Goal: Transaction & Acquisition: Purchase product/service

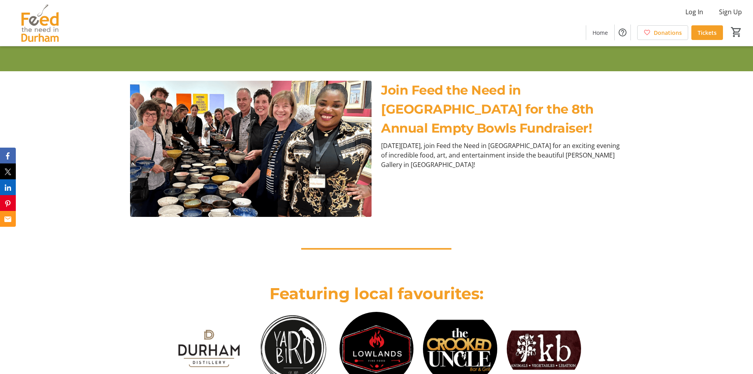
scroll to position [237, 0]
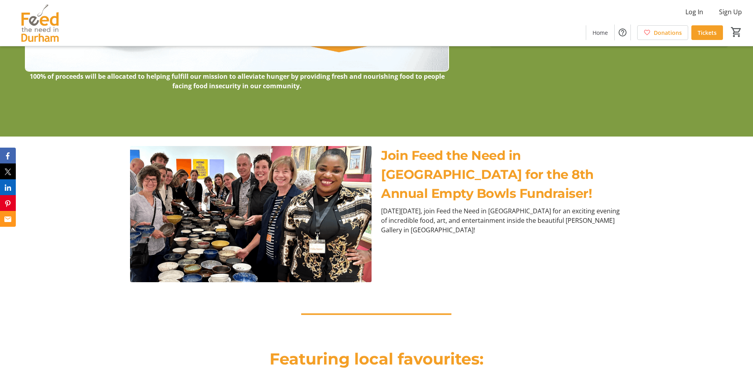
click at [601, 318] on p "–––––––––––––––––––" at bounding box center [376, 313] width 493 height 24
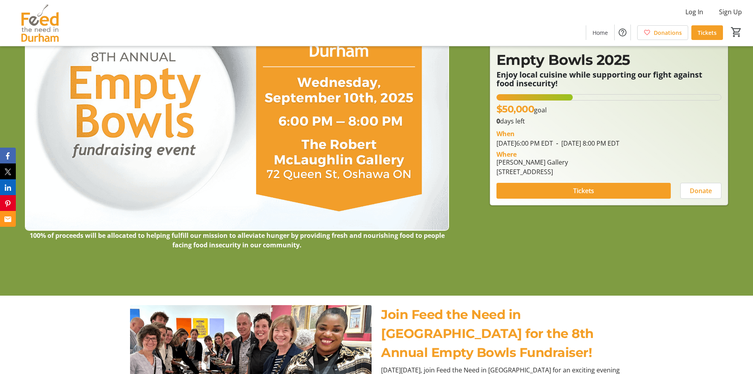
scroll to position [40, 0]
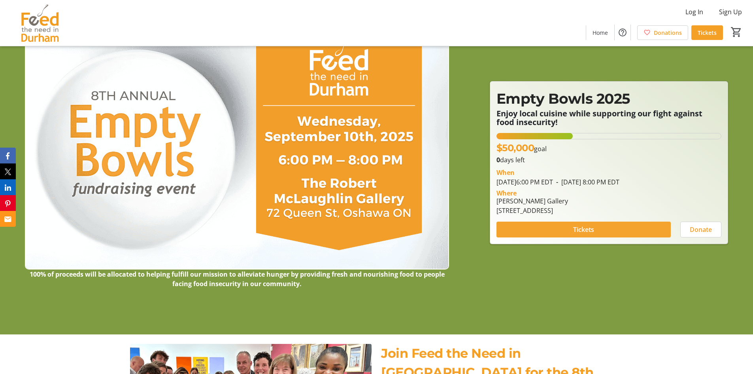
click at [590, 228] on span "Tickets" at bounding box center [583, 229] width 21 height 9
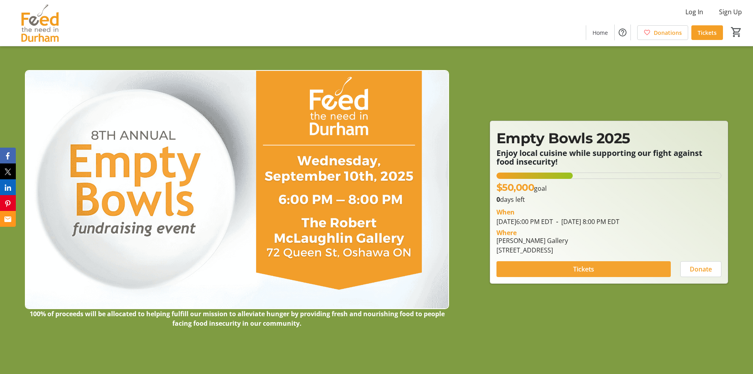
click at [597, 268] on span at bounding box center [584, 268] width 174 height 19
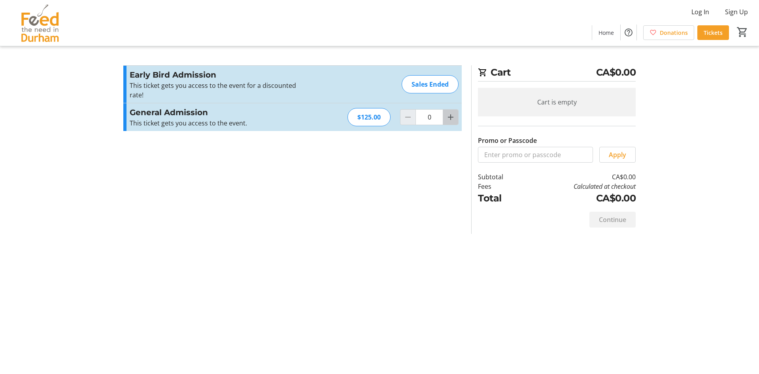
click at [449, 118] on mat-icon "Increment by one" at bounding box center [450, 116] width 9 height 9
type input "1"
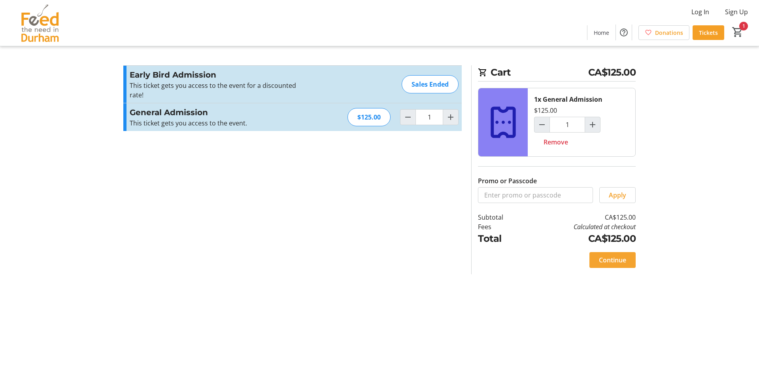
click at [614, 259] on span "Continue" at bounding box center [612, 259] width 27 height 9
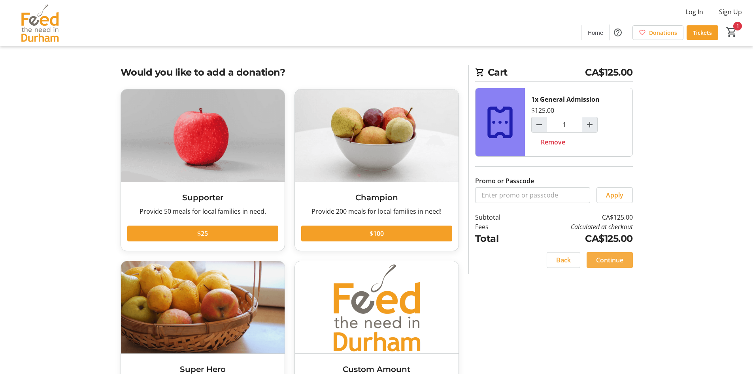
click at [614, 260] on span "Continue" at bounding box center [609, 259] width 27 height 9
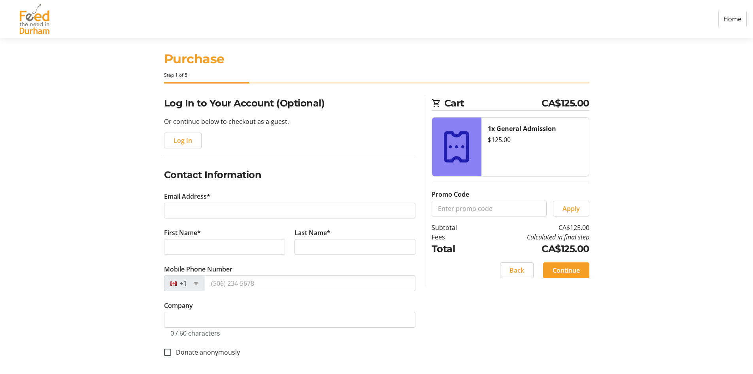
scroll to position [9, 0]
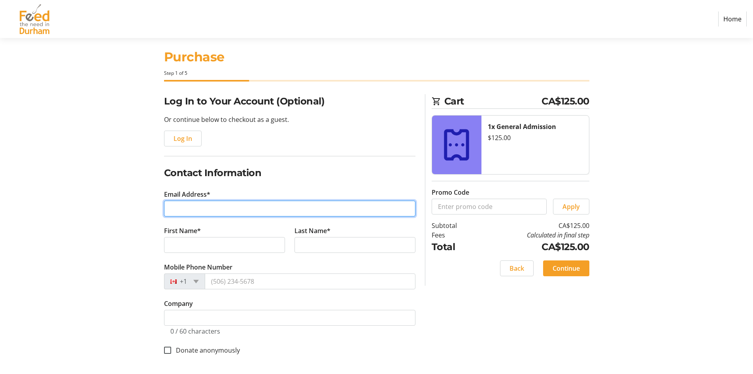
click at [217, 212] on input "Email Address*" at bounding box center [289, 208] width 251 height 16
type input "[EMAIL_ADDRESS][DOMAIN_NAME]"
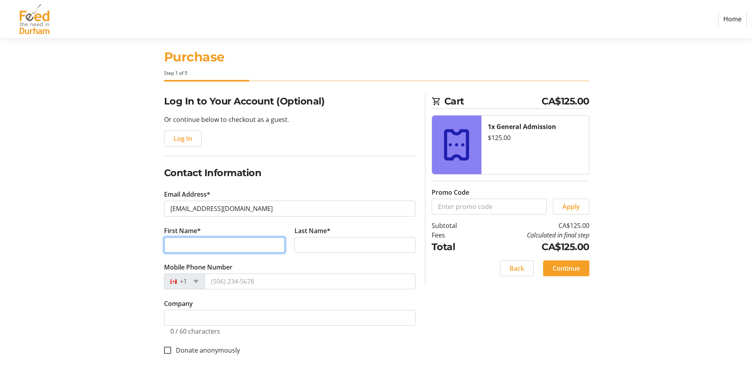
click at [245, 247] on input "First Name*" at bounding box center [224, 245] width 121 height 16
type input "[PERSON_NAME]"
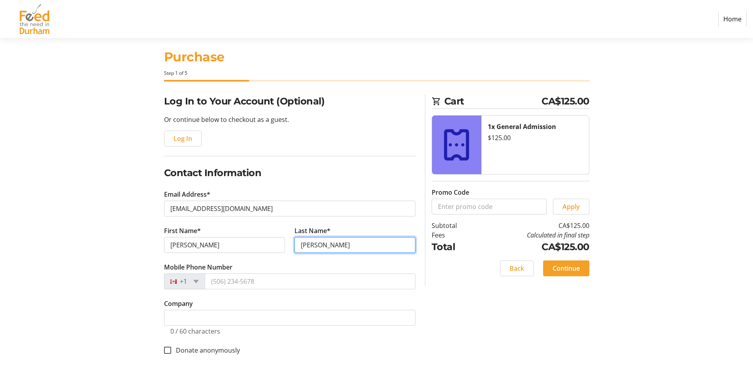
type input "[PERSON_NAME]"
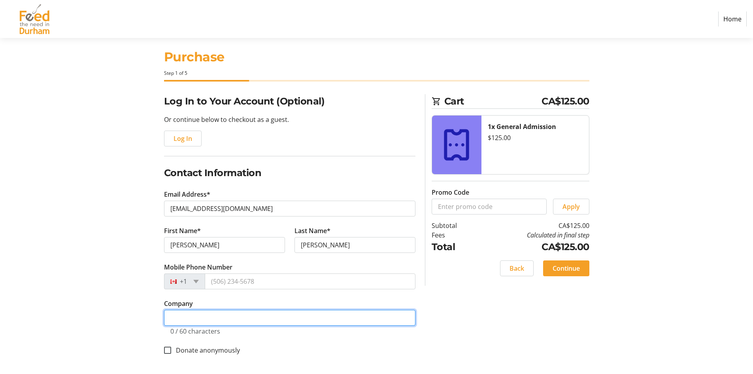
click at [300, 318] on input "Company" at bounding box center [289, 318] width 251 height 16
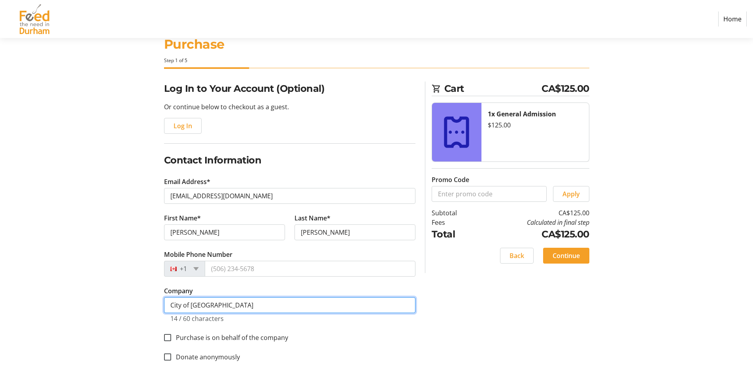
scroll to position [29, 0]
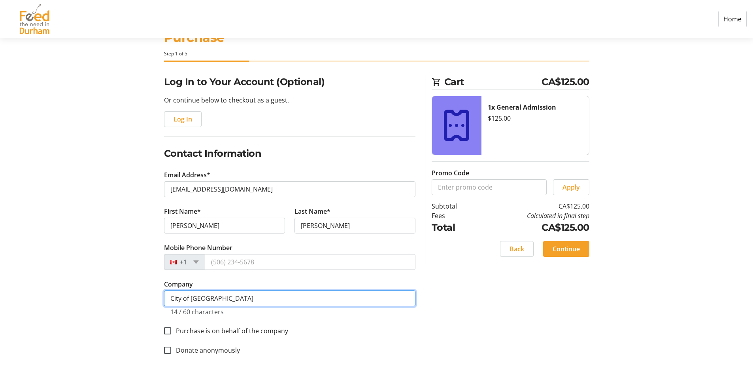
type input "City of [GEOGRAPHIC_DATA]"
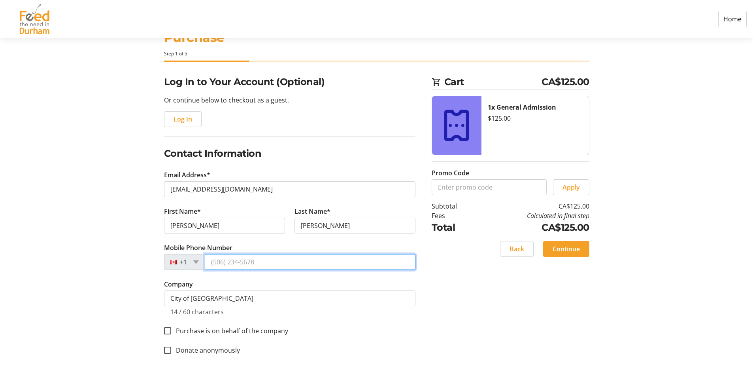
click at [325, 266] on input "Mobile Phone Number" at bounding box center [310, 262] width 211 height 16
click at [442, 309] on div "Log In to Your Account (Optional) Or continue below to checkout as a guest. Log…" at bounding box center [377, 224] width 522 height 299
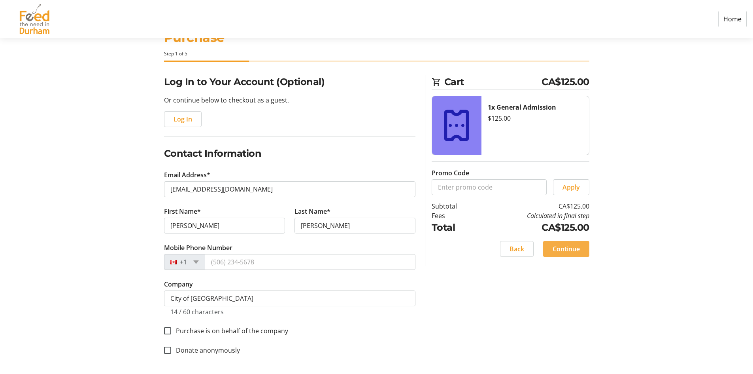
click at [570, 250] on span "Continue" at bounding box center [566, 248] width 27 height 9
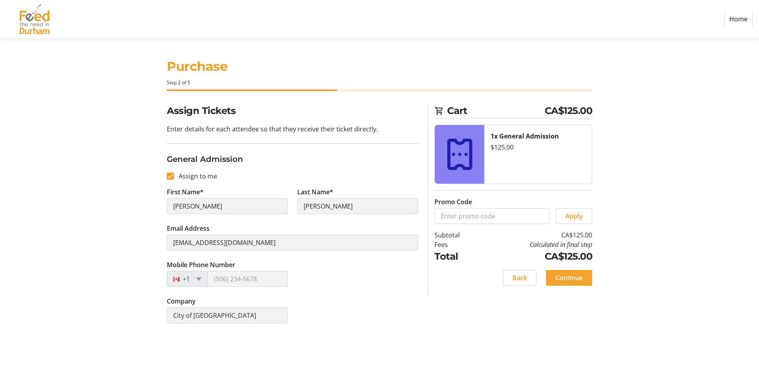
click at [573, 275] on span "Continue" at bounding box center [568, 277] width 27 height 9
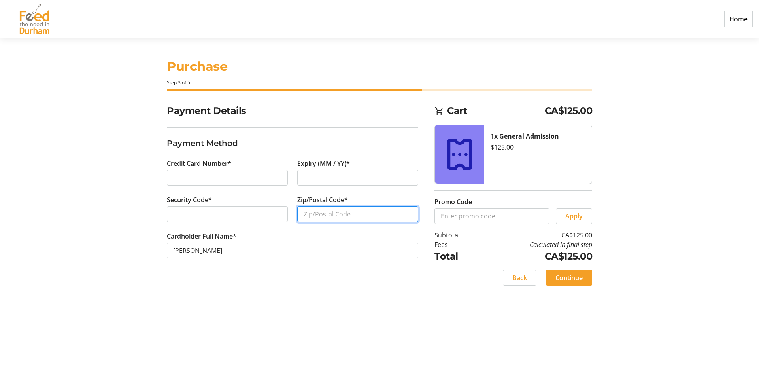
click at [323, 216] on input "Zip/Postal Code*" at bounding box center [357, 214] width 121 height 16
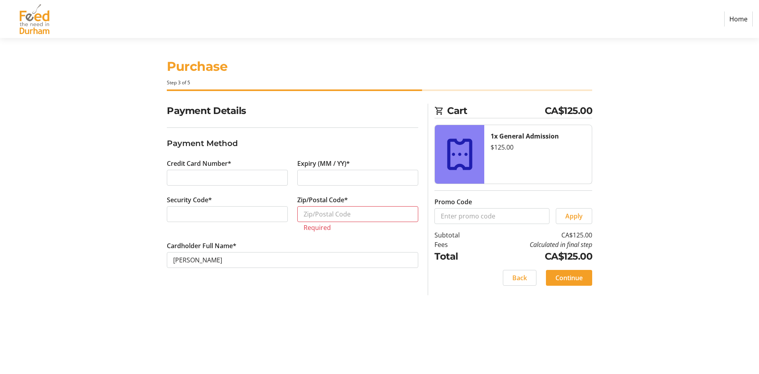
click at [72, 176] on section "Purchase Step 3 of 5 Cart CA$125.00 1x General Admission $125.00 Promo Code App…" at bounding box center [379, 206] width 759 height 336
click at [355, 212] on input "Zip/Postal Code*" at bounding box center [357, 214] width 121 height 16
paste input "L1G 4V9"
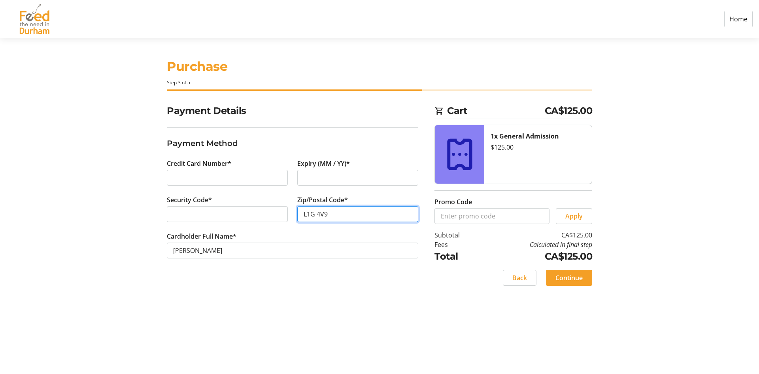
type input "L1G 4V9"
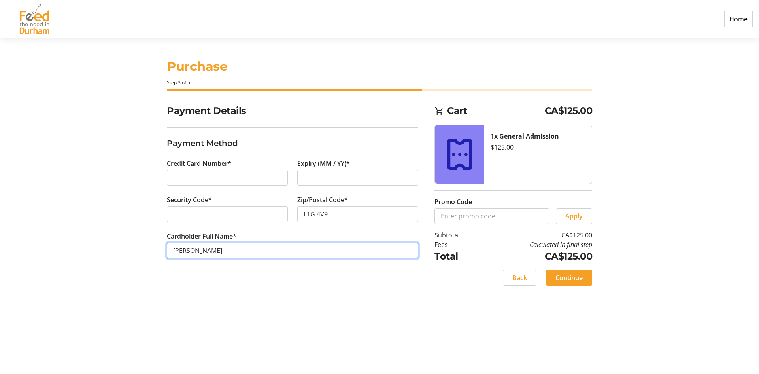
click at [295, 249] on input "[PERSON_NAME]" at bounding box center [292, 250] width 251 height 16
click at [191, 251] on input "[PERSON_NAME]" at bounding box center [292, 250] width 251 height 16
type input "[PERSON_NAME]"
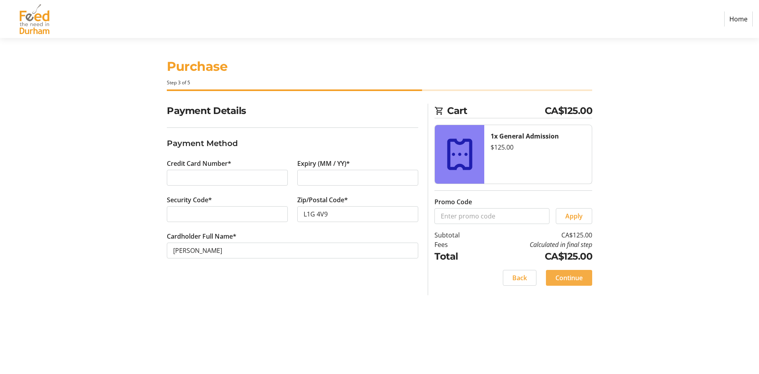
click at [581, 278] on span "Continue" at bounding box center [568, 277] width 27 height 9
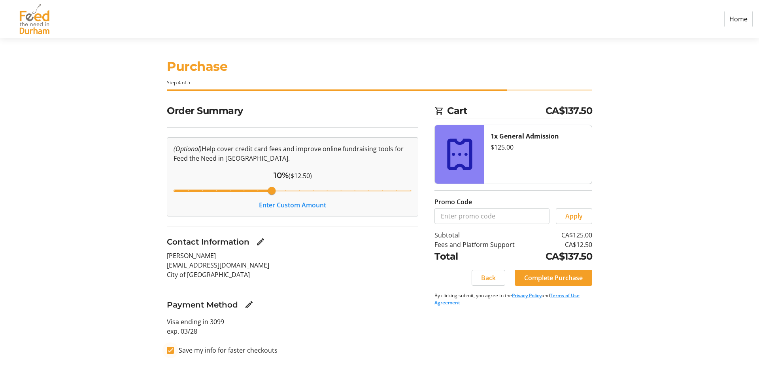
click at [175, 350] on div at bounding box center [170, 349] width 19 height 19
checkbox input "false"
click at [280, 206] on button "Enter Custom Amount" at bounding box center [292, 204] width 67 height 9
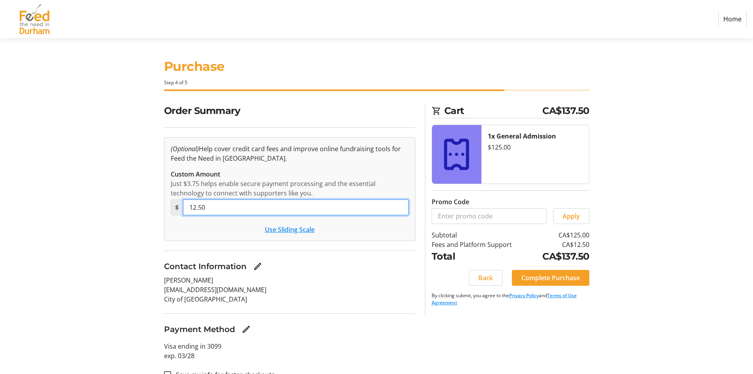
drag, startPoint x: 249, startPoint y: 205, endPoint x: 13, endPoint y: 202, distance: 236.4
click at [13, 202] on section "Purchase Step 4 of 5 Cart CA$137.50 1x General Admission $125.00 Promo Code App…" at bounding box center [376, 213] width 753 height 351
type input "0.00"
click at [572, 279] on span "Complete Purchase" at bounding box center [550, 277] width 59 height 9
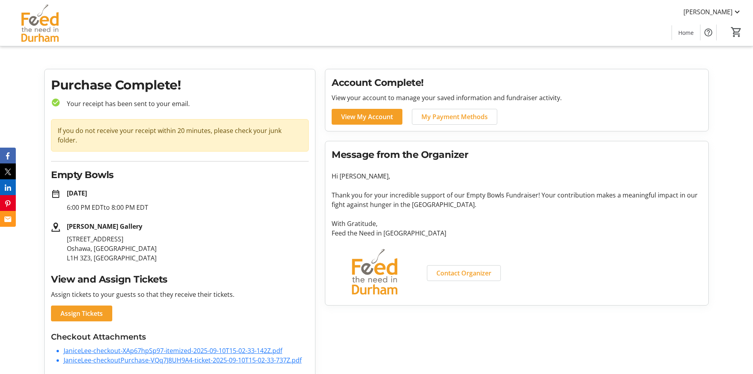
scroll to position [4, 0]
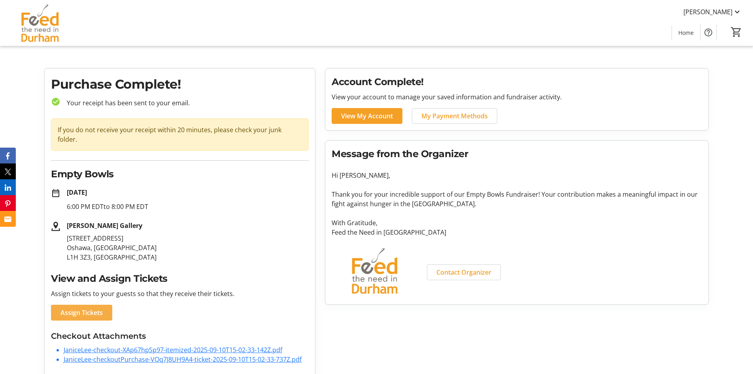
click at [94, 308] on span "Assign Tickets" at bounding box center [81, 312] width 42 height 9
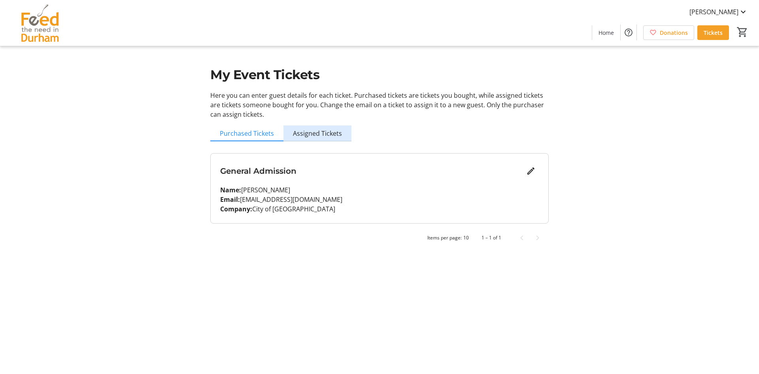
click at [330, 132] on span "Assigned Tickets" at bounding box center [317, 133] width 49 height 6
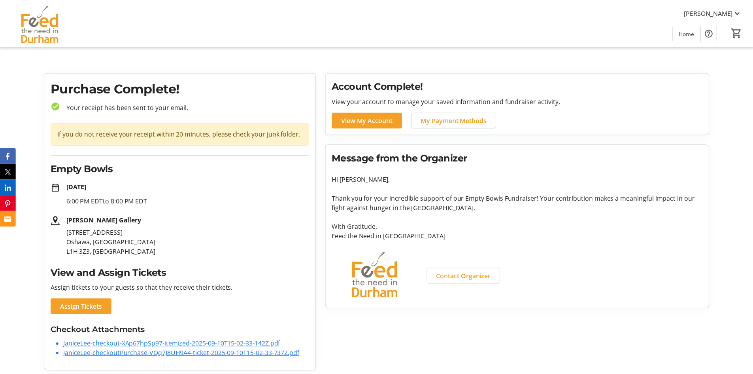
scroll to position [4, 0]
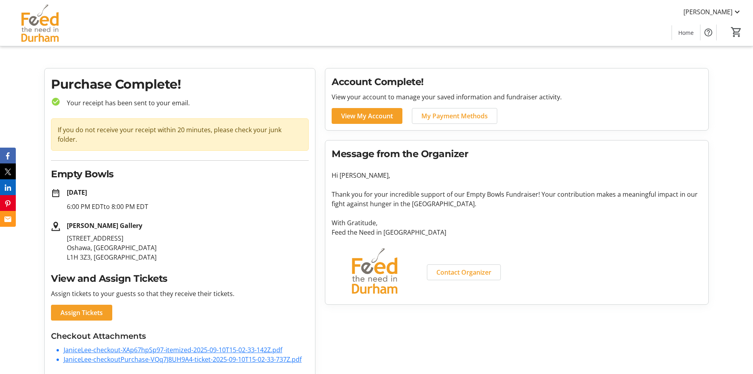
click at [268, 345] on link "JaniceLee-checkout-XAp67hpSp97-itemized-2025-09-10T15-02-33-142Z.pdf" at bounding box center [173, 349] width 219 height 9
click at [121, 355] on link "JaniceLee-checkoutPurchase-VQq7J8UH9A4-ticket-2025-09-10T15-02-33-737Z.pdf" at bounding box center [183, 359] width 238 height 9
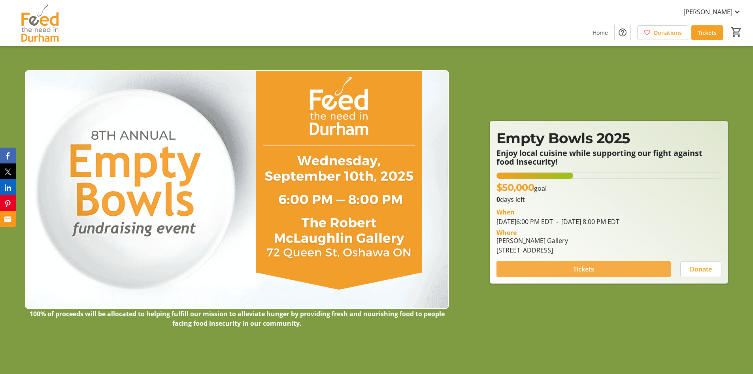
click at [614, 270] on span at bounding box center [584, 268] width 174 height 19
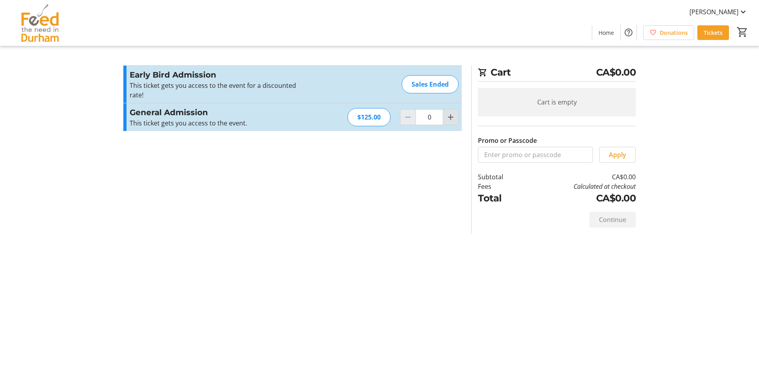
click at [452, 114] on mat-icon "Increment by one" at bounding box center [450, 116] width 9 height 9
type input "1"
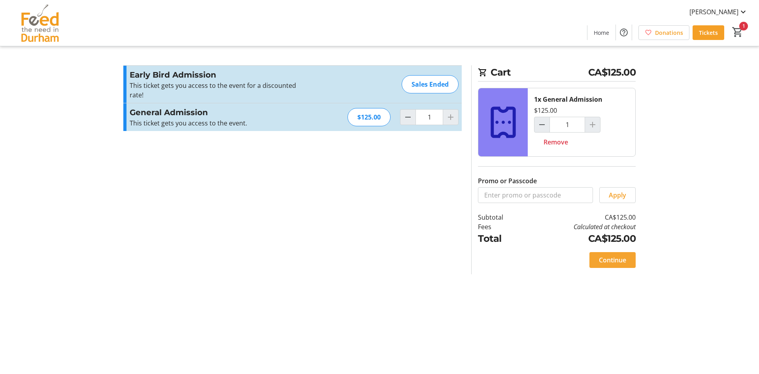
click at [618, 262] on span "Continue" at bounding box center [612, 259] width 27 height 9
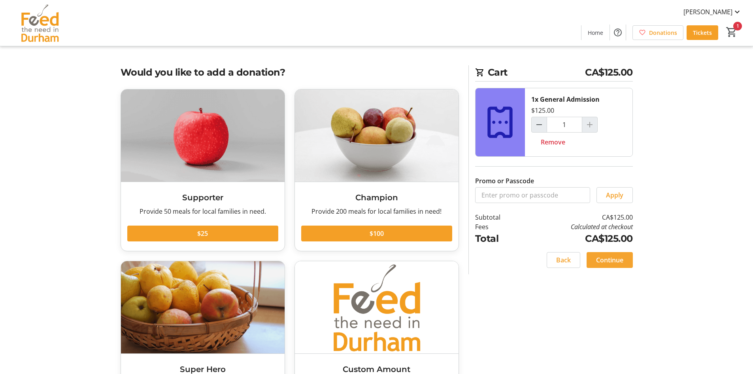
click at [618, 262] on span "Continue" at bounding box center [609, 259] width 27 height 9
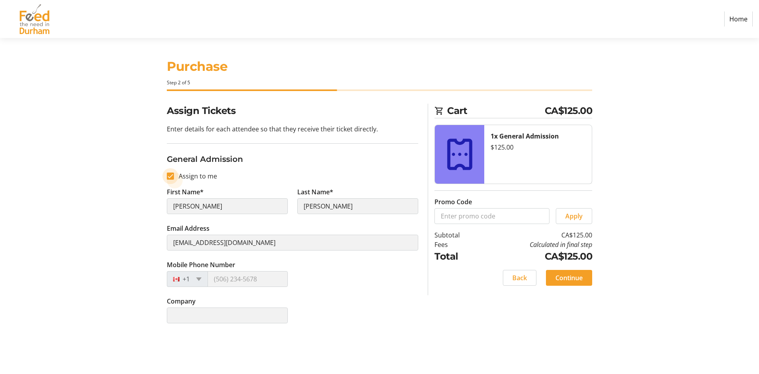
click at [169, 174] on input "Assign to me" at bounding box center [170, 175] width 7 height 7
checkbox input "false"
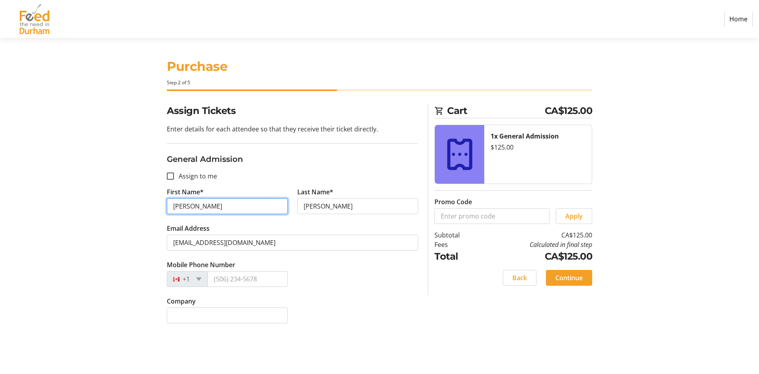
click at [210, 210] on input "[PERSON_NAME]" at bounding box center [227, 206] width 121 height 16
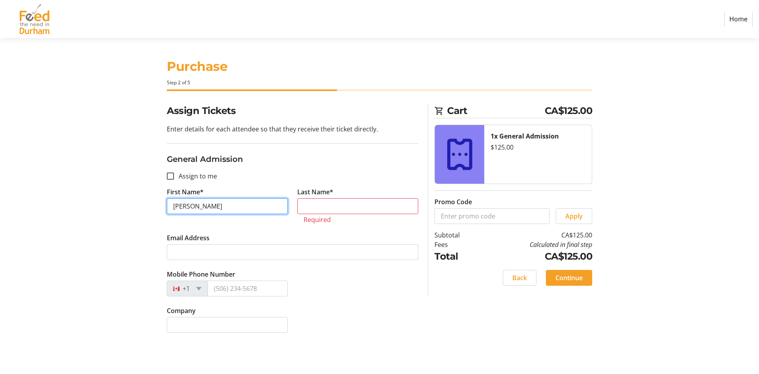
type input "Jim"
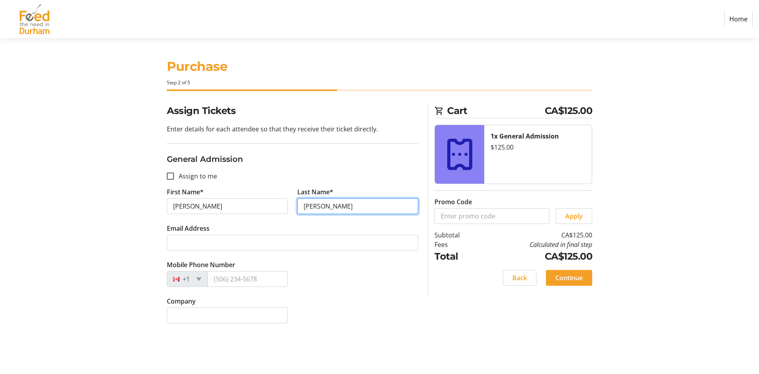
type input "[PERSON_NAME]"
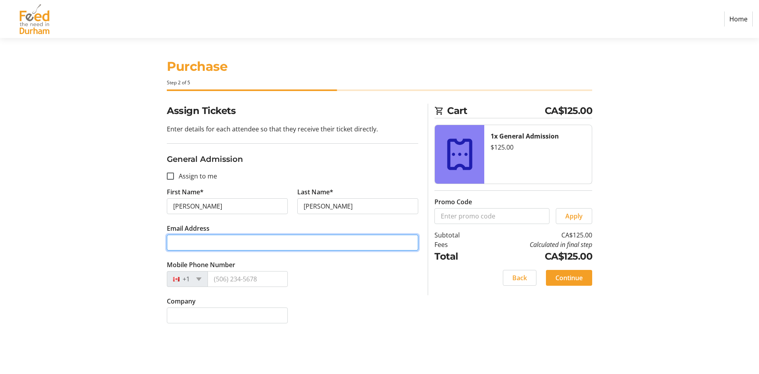
click at [206, 245] on input "Email Address" at bounding box center [292, 242] width 251 height 16
type input "mveloso@oshawa.ca"
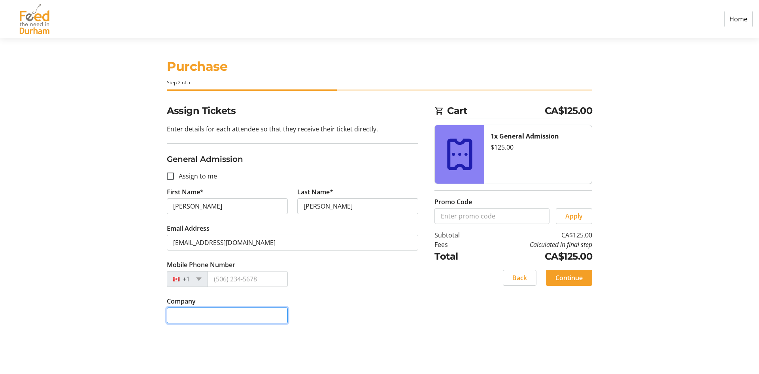
click at [240, 317] on input "Company" at bounding box center [227, 315] width 121 height 16
type input "City of [GEOGRAPHIC_DATA]"
click at [581, 276] on span "Continue" at bounding box center [568, 277] width 27 height 9
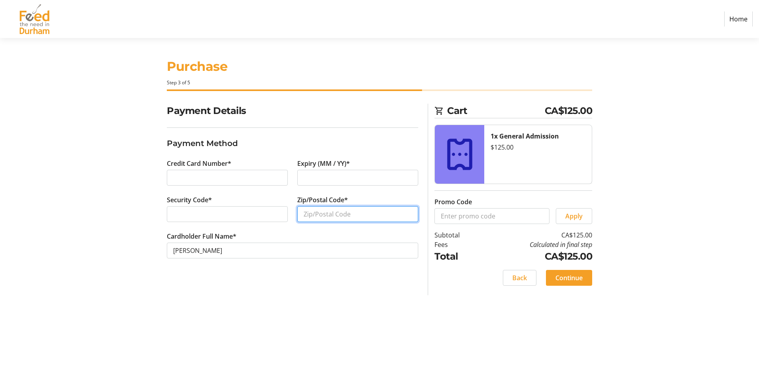
click at [352, 214] on input "Zip/Postal Code*" at bounding box center [357, 214] width 121 height 16
type input "L1H3Z7"
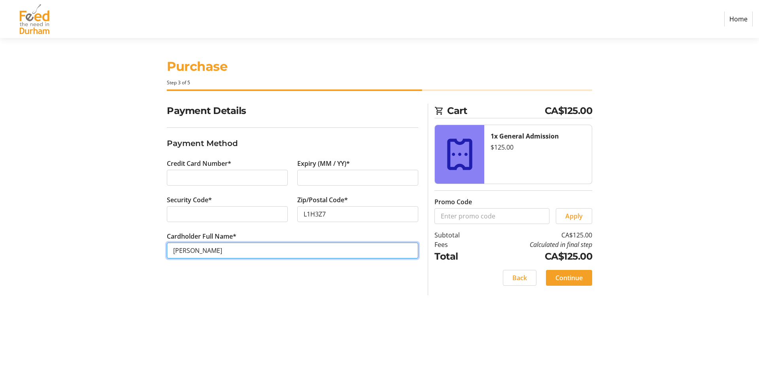
click at [317, 249] on input "[PERSON_NAME]" at bounding box center [292, 250] width 251 height 16
drag, startPoint x: 225, startPoint y: 253, endPoint x: 120, endPoint y: 249, distance: 104.8
click at [120, 249] on div "Payment Details Payment Method Credit Card Number* Expiry (MM / YY)* Security C…" at bounding box center [380, 199] width 522 height 191
type input "Marlou Veloso City of Oshawa"
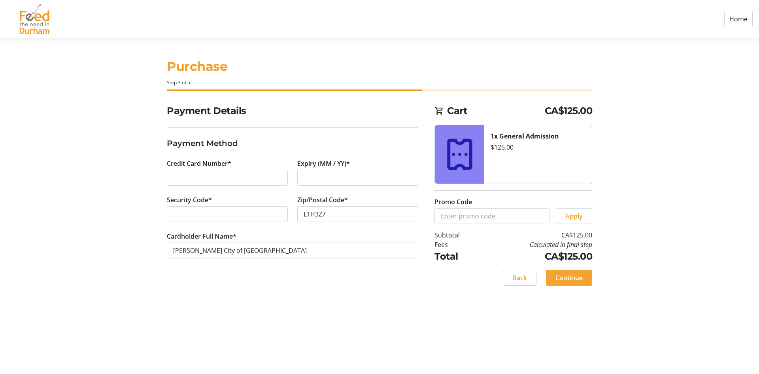
click at [582, 278] on span "Continue" at bounding box center [568, 277] width 27 height 9
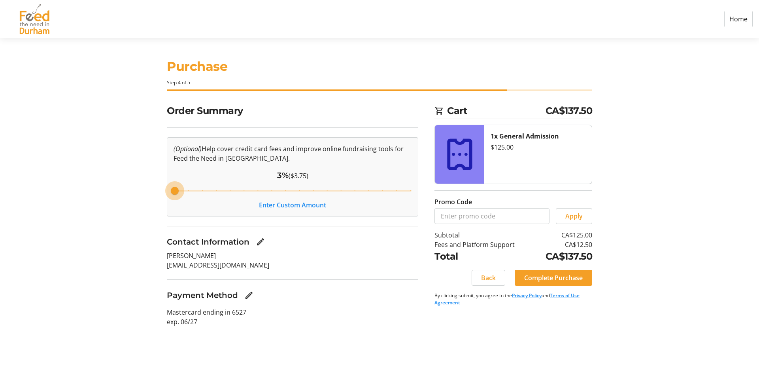
drag, startPoint x: 274, startPoint y: 193, endPoint x: 135, endPoint y: 195, distance: 139.6
type input "3"
click at [165, 195] on input "Cover fees percentage" at bounding box center [292, 190] width 255 height 17
click at [276, 204] on button "Enter Custom Amount" at bounding box center [292, 204] width 67 height 9
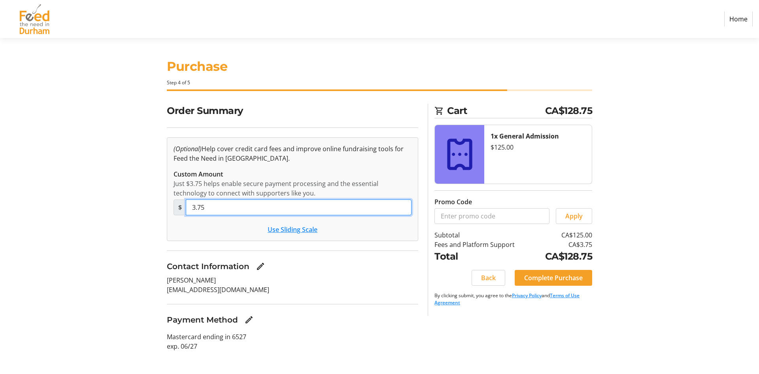
drag, startPoint x: 276, startPoint y: 204, endPoint x: 70, endPoint y: 207, distance: 206.0
click at [70, 207] on section "Purchase Step 4 of 5 Cart CA$128.75 1x General Admission $125.00 Promo Code App…" at bounding box center [379, 206] width 759 height 336
type input "1"
type input "0.00"
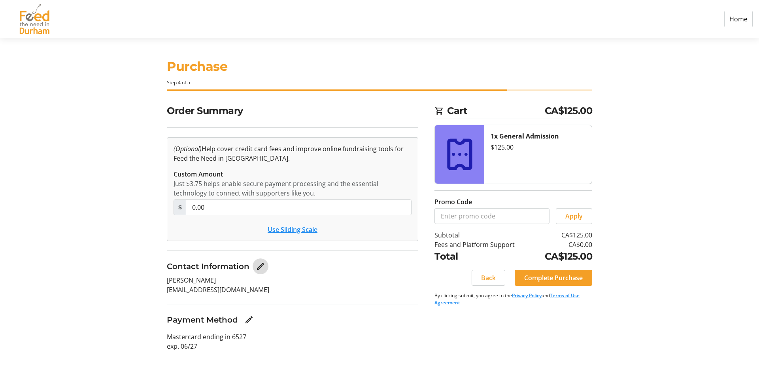
click at [262, 265] on mat-icon "Edit Contact Information" at bounding box center [260, 265] width 9 height 9
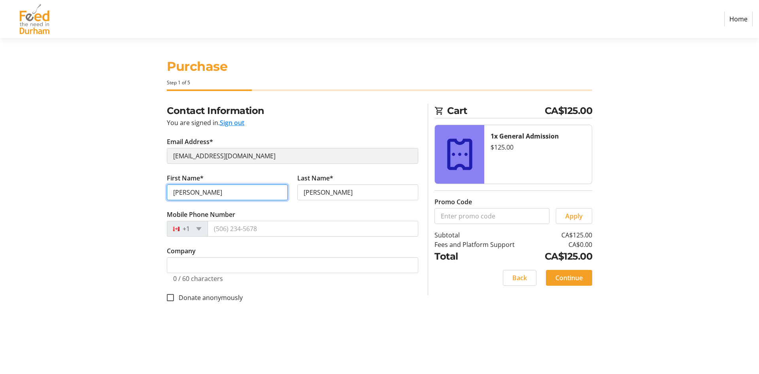
drag, startPoint x: 217, startPoint y: 192, endPoint x: 134, endPoint y: 187, distance: 84.0
click at [134, 187] on div "Contact Information You are signed in. Sign out Email Address* jalee@oshawa.ca …" at bounding box center [380, 212] width 522 height 217
type input "Jim"
click at [582, 276] on span "Continue" at bounding box center [568, 277] width 27 height 9
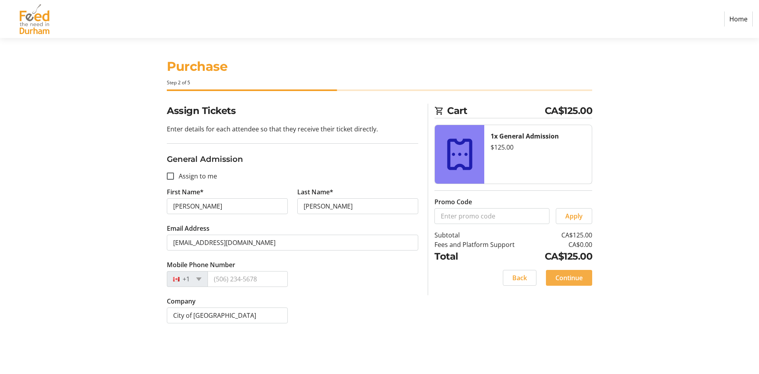
click at [582, 276] on span "Continue" at bounding box center [568, 277] width 27 height 9
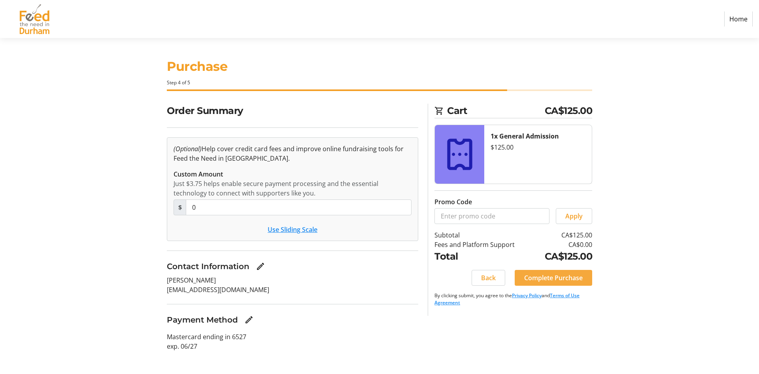
click at [582, 276] on span "Complete Purchase" at bounding box center [553, 277] width 59 height 9
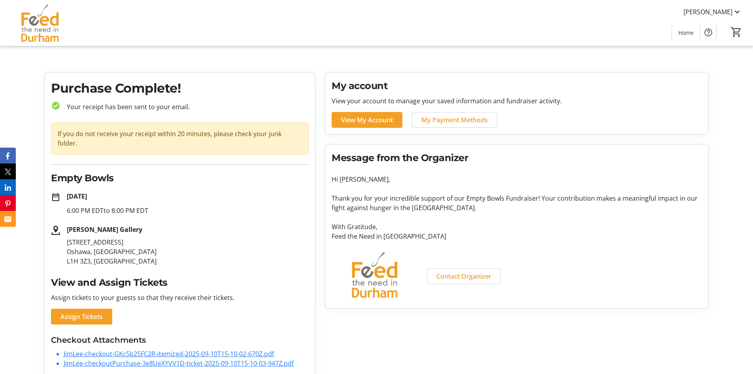
click at [172, 359] on link "JimLee-checkoutPurchase-3e8UeXYVV1D-ticket-2025-09-10T15-10-03-947Z.pdf" at bounding box center [179, 363] width 230 height 9
click at [98, 349] on link "JimLee-checkout-GKc5b25FC2R-itemized-2025-09-10T15-10-02-670Z.pdf" at bounding box center [169, 353] width 210 height 9
